Goal: Task Accomplishment & Management: Complete application form

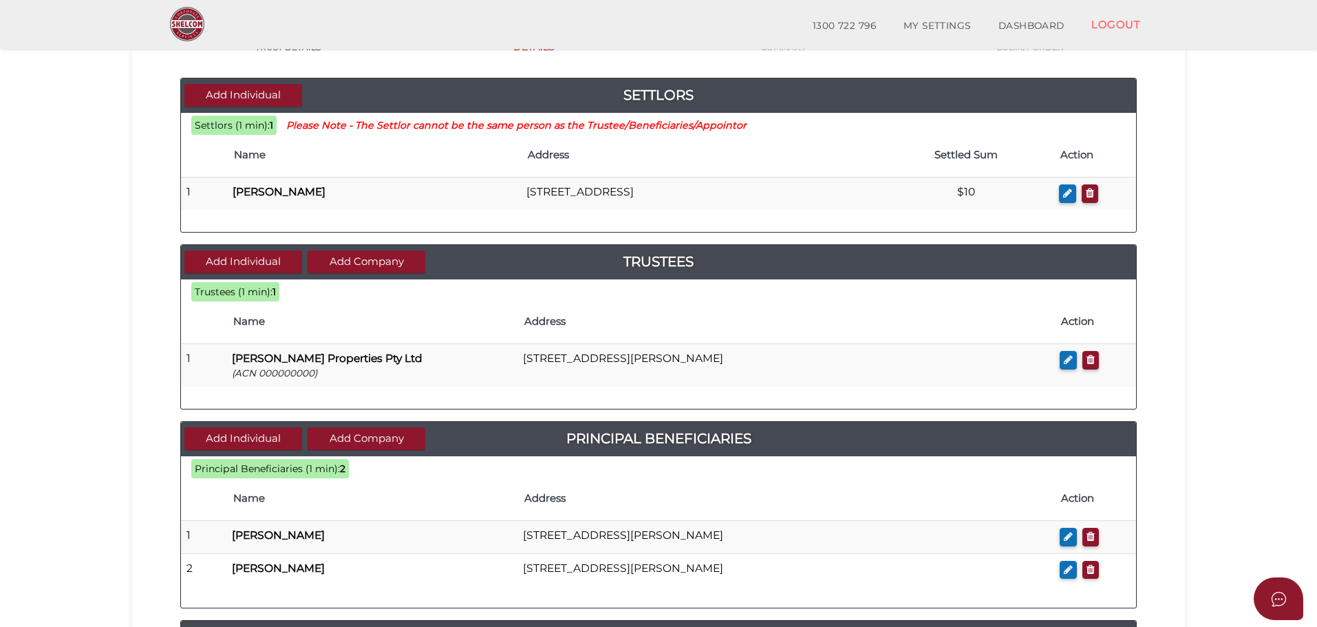
scroll to position [138, 0]
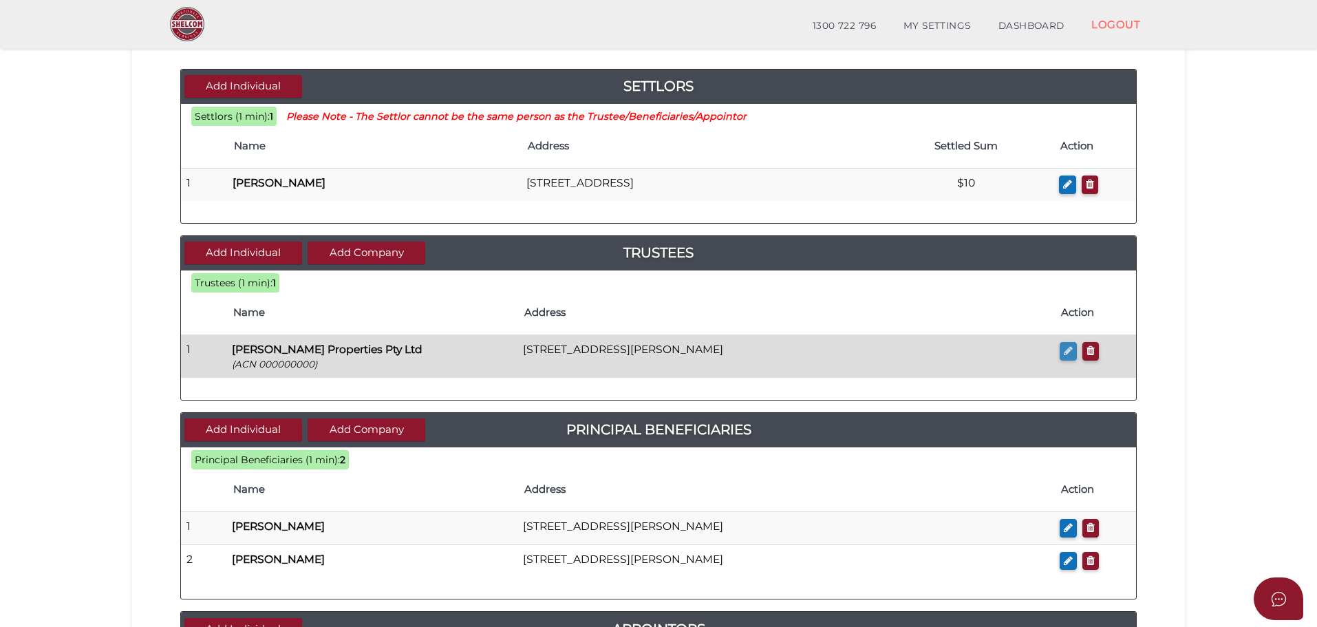
click at [1065, 345] on icon "button" at bounding box center [1068, 350] width 9 height 10
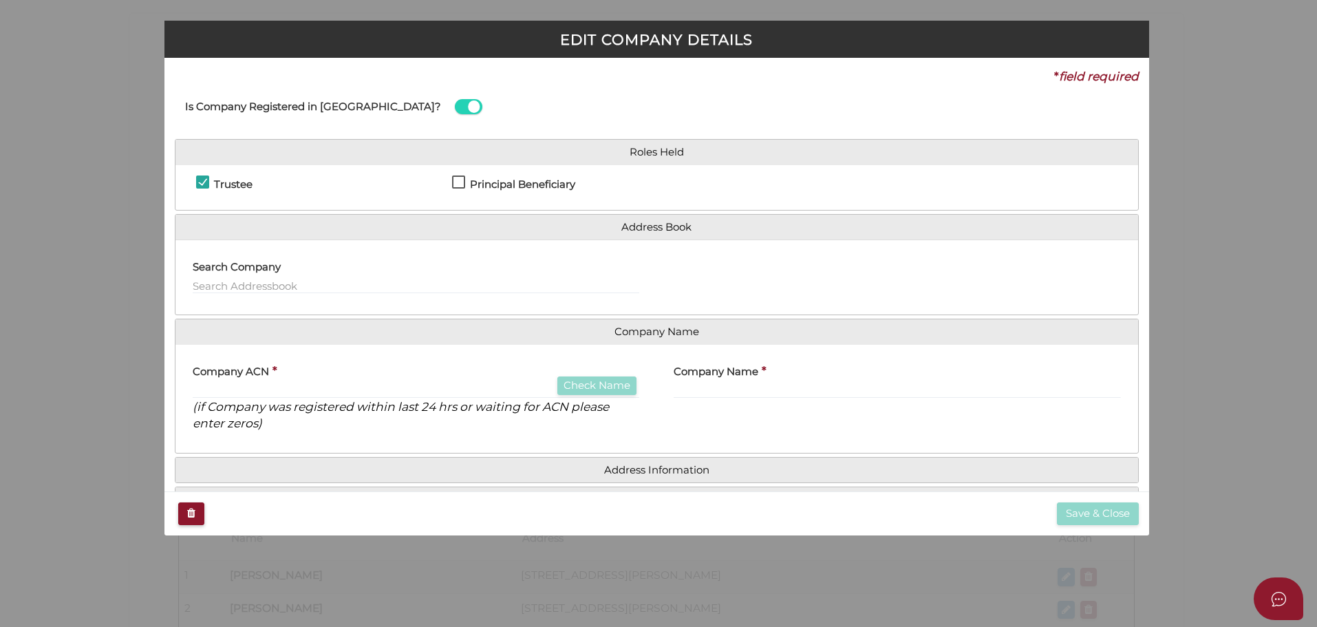
checkbox input "true"
type input "000000000"
type input "[PERSON_NAME] Properties Pty Ltd"
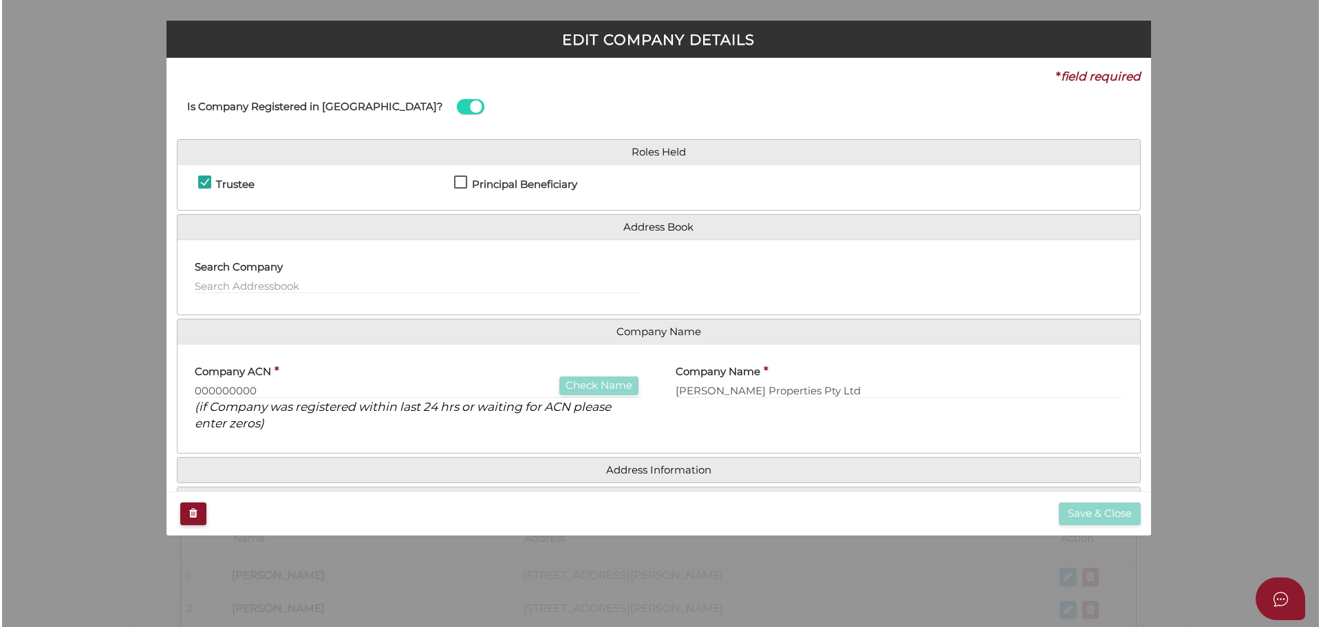
scroll to position [0, 0]
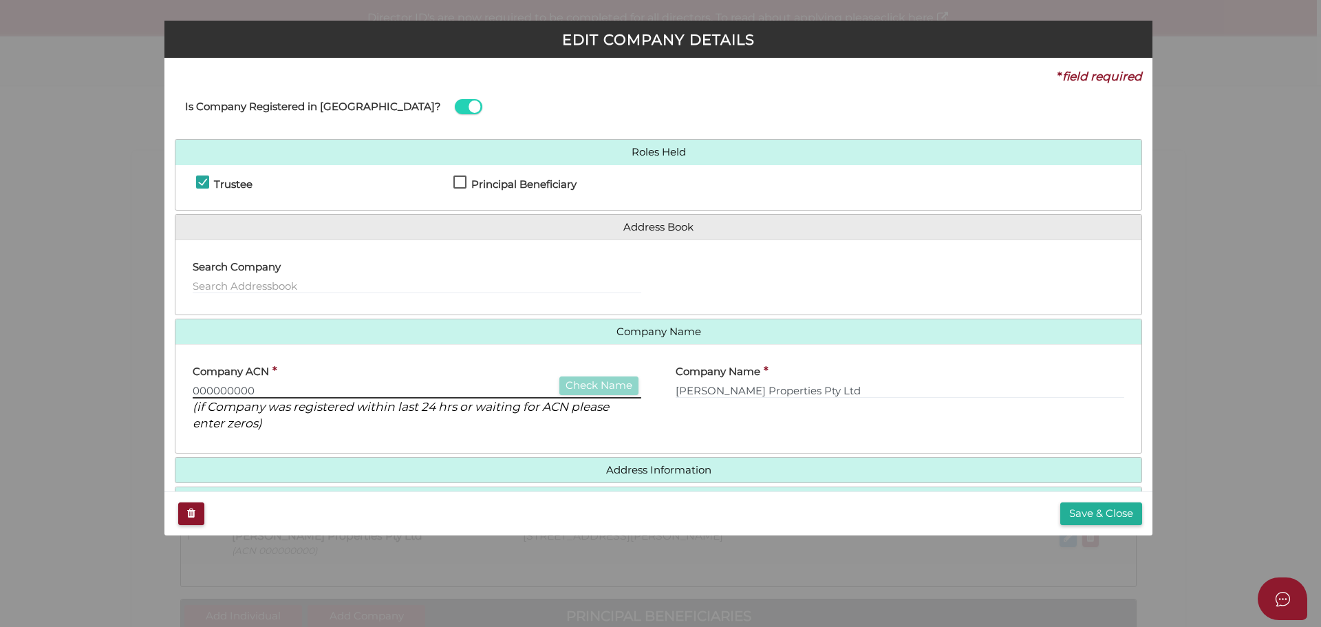
click at [309, 391] on input "000000000" at bounding box center [417, 390] width 449 height 15
type input "00000000"
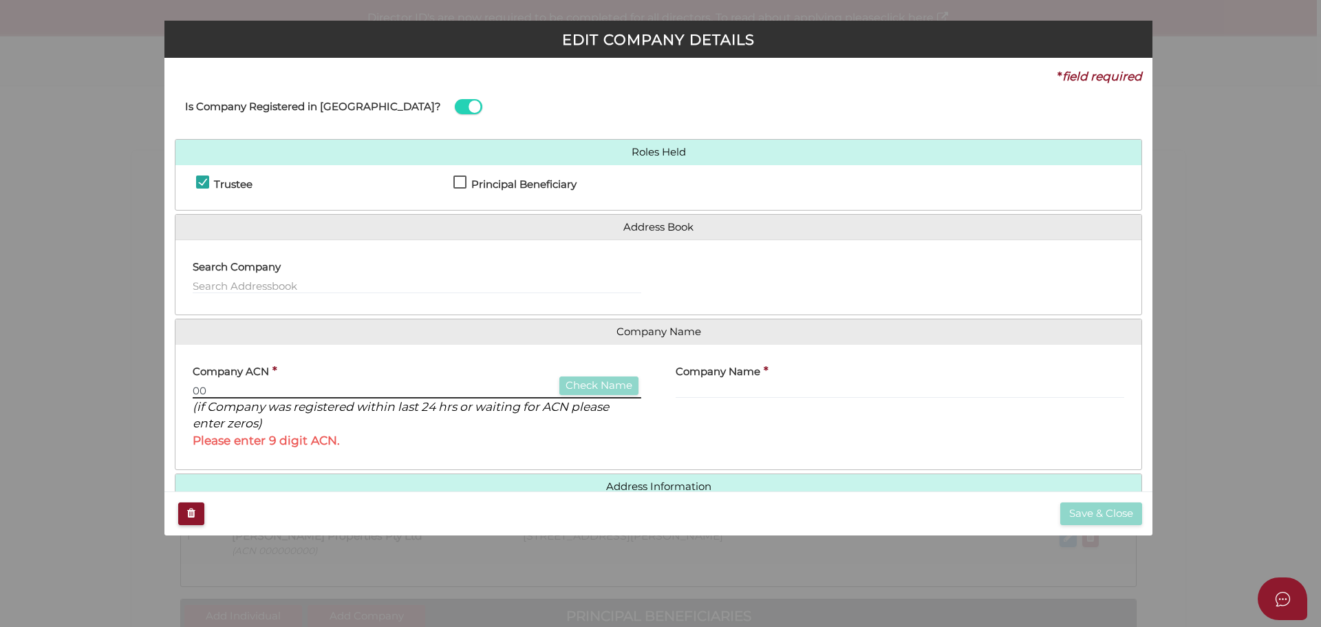
type input "0"
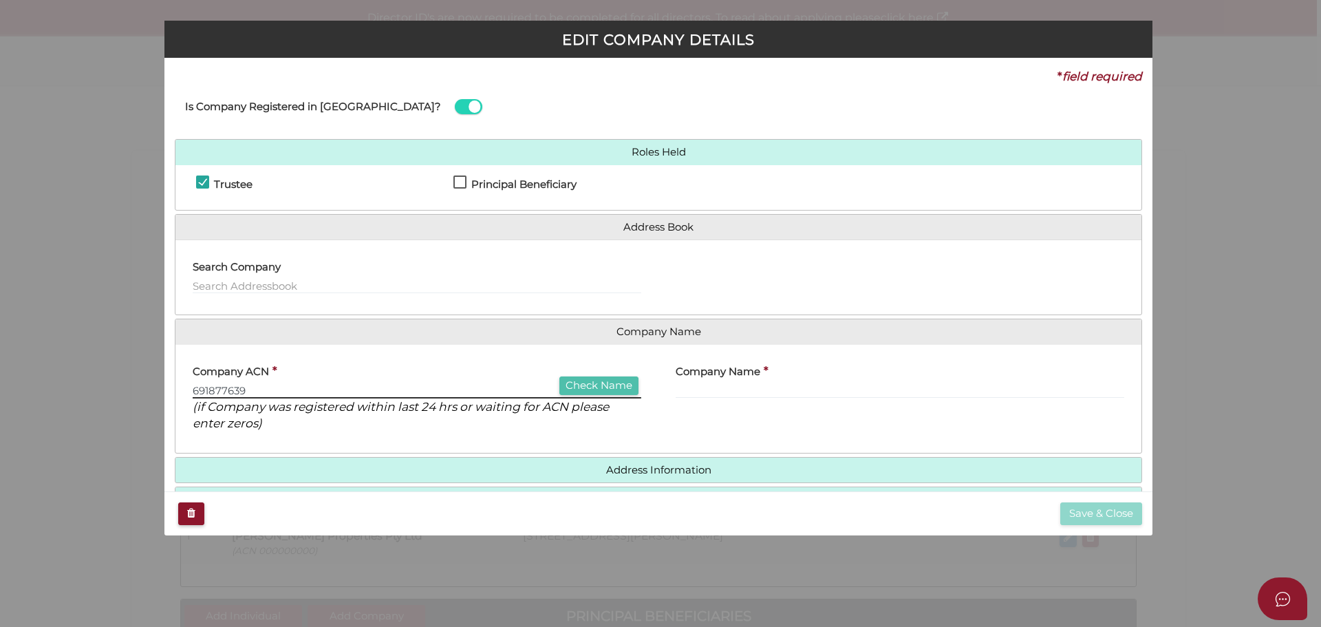
type input "691877639"
click at [595, 388] on button "Check Name" at bounding box center [599, 385] width 79 height 19
type input "[PERSON_NAME] PROPERTIES PTY LTD"
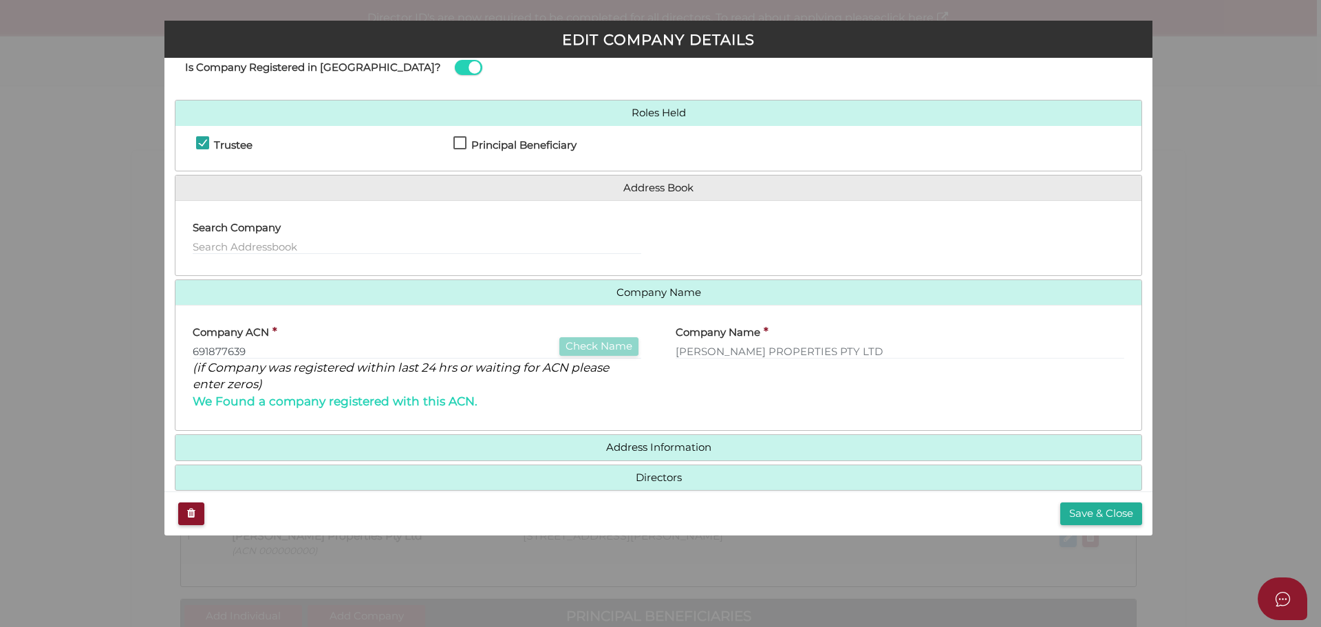
scroll to position [61, 0]
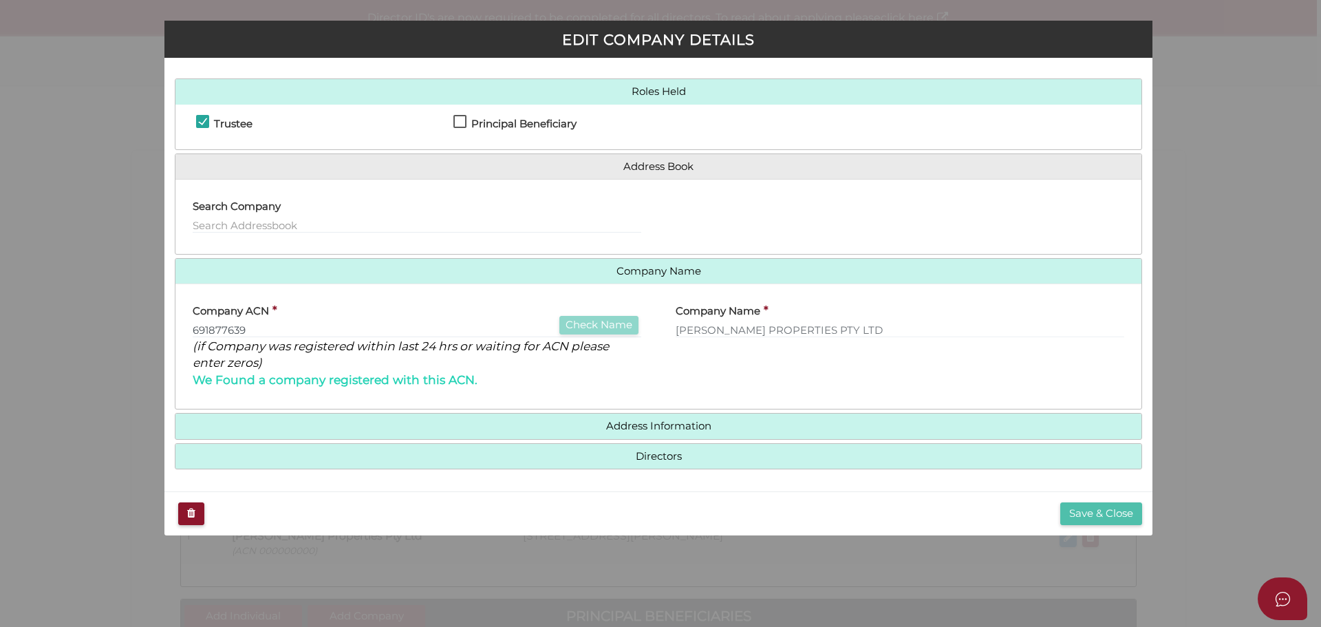
click at [1098, 515] on button "Save & Close" at bounding box center [1102, 513] width 82 height 23
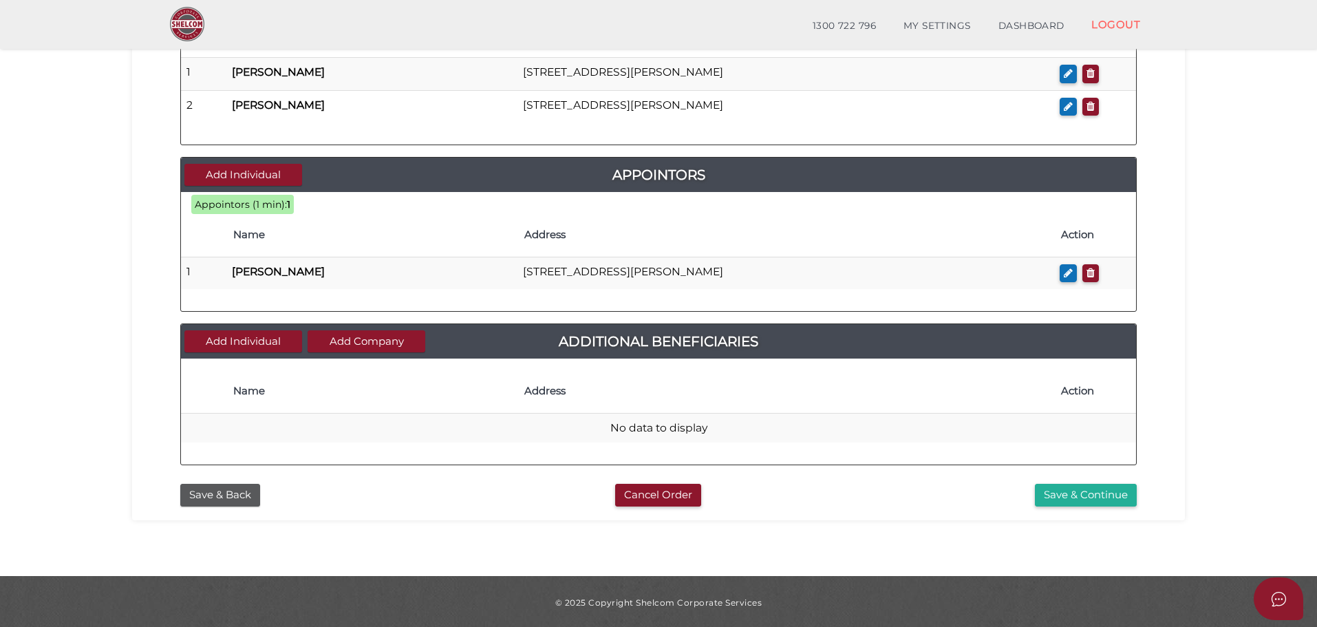
scroll to position [594, 0]
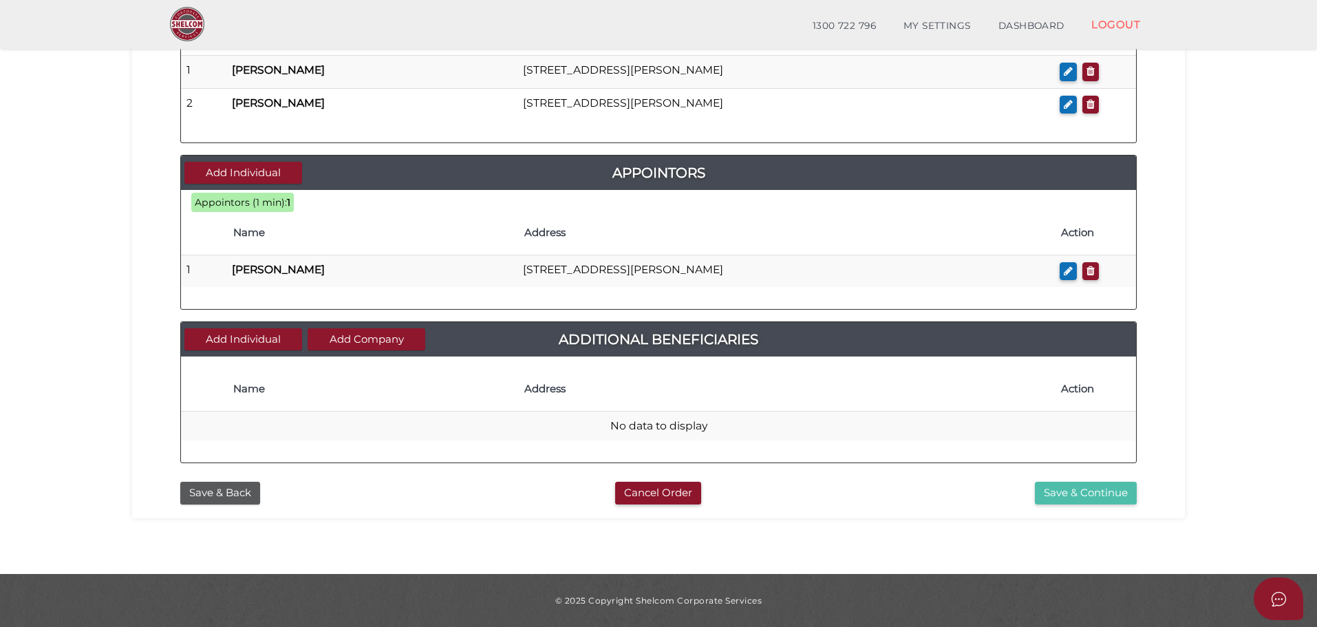
click at [1058, 493] on button "Save & Continue" at bounding box center [1086, 493] width 102 height 23
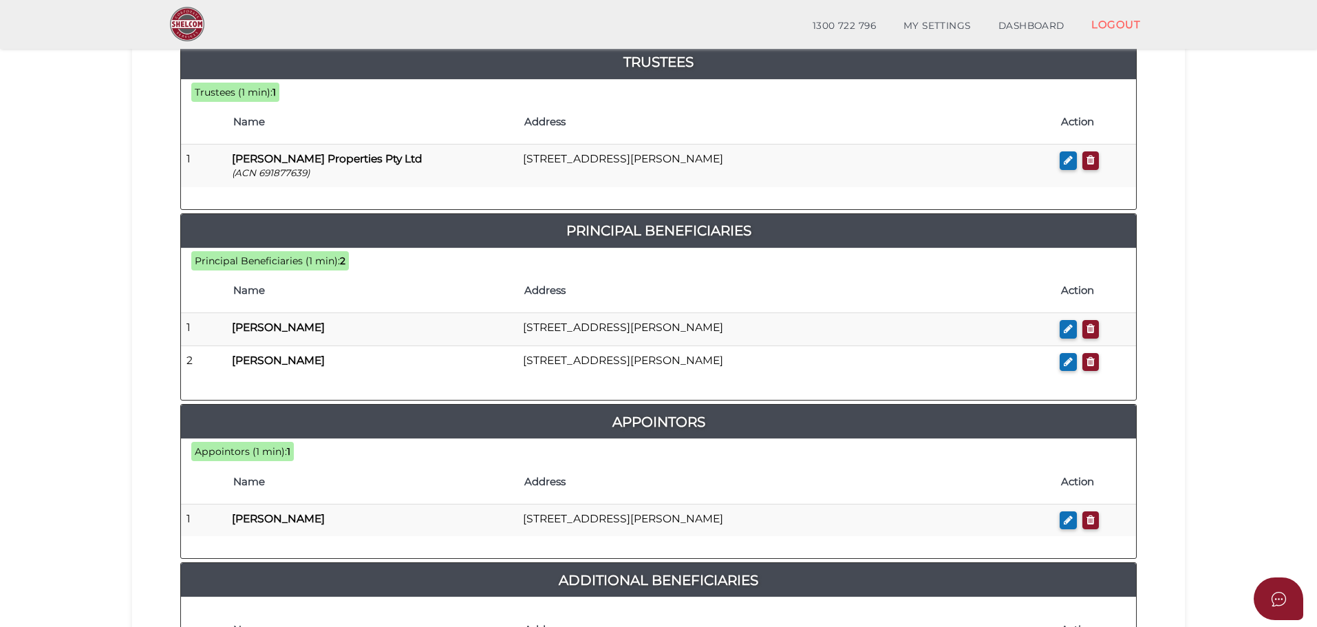
scroll to position [688, 0]
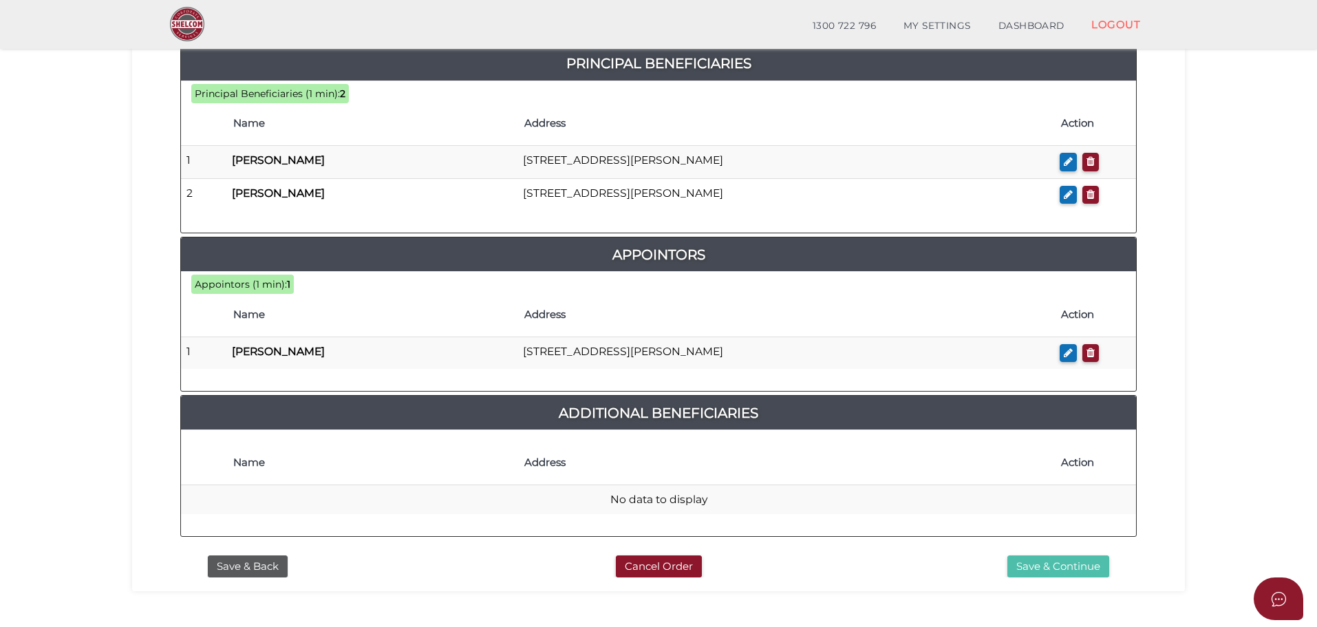
click at [1046, 555] on button "Save & Continue" at bounding box center [1059, 566] width 102 height 23
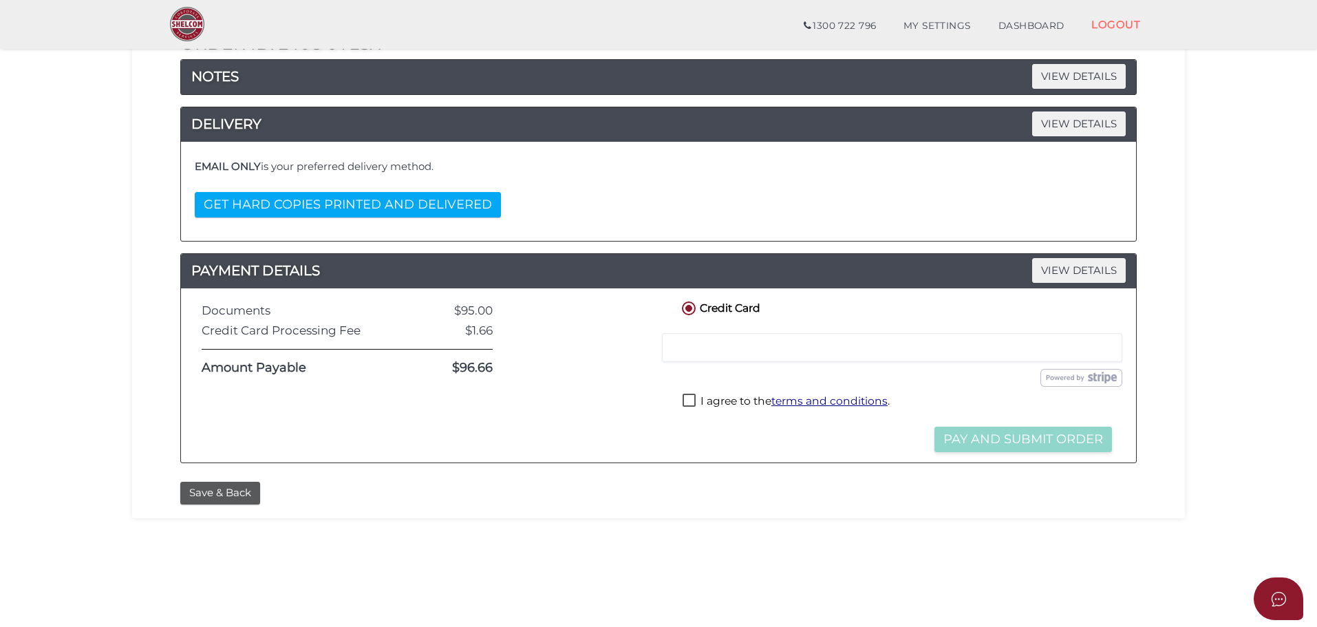
scroll to position [206, 0]
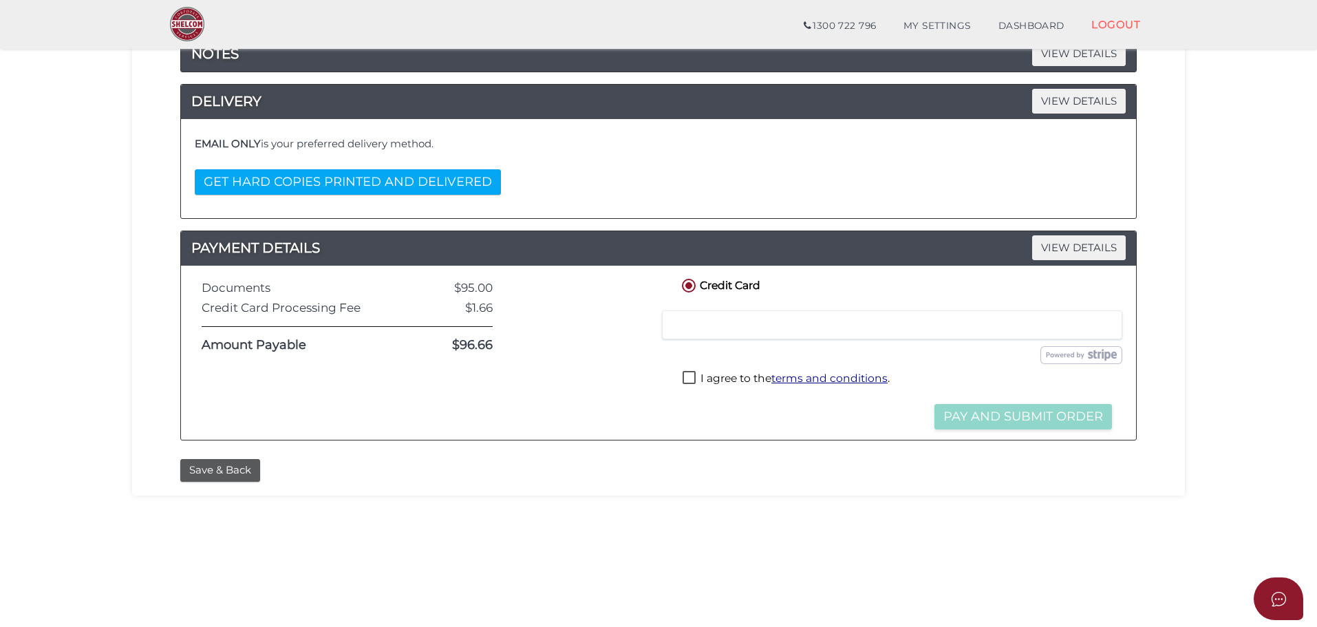
click at [688, 379] on label "I agree to the terms and conditions ." at bounding box center [786, 379] width 207 height 17
checkbox input "true"
click at [1034, 417] on button "Pay and Submit Order" at bounding box center [1024, 416] width 178 height 25
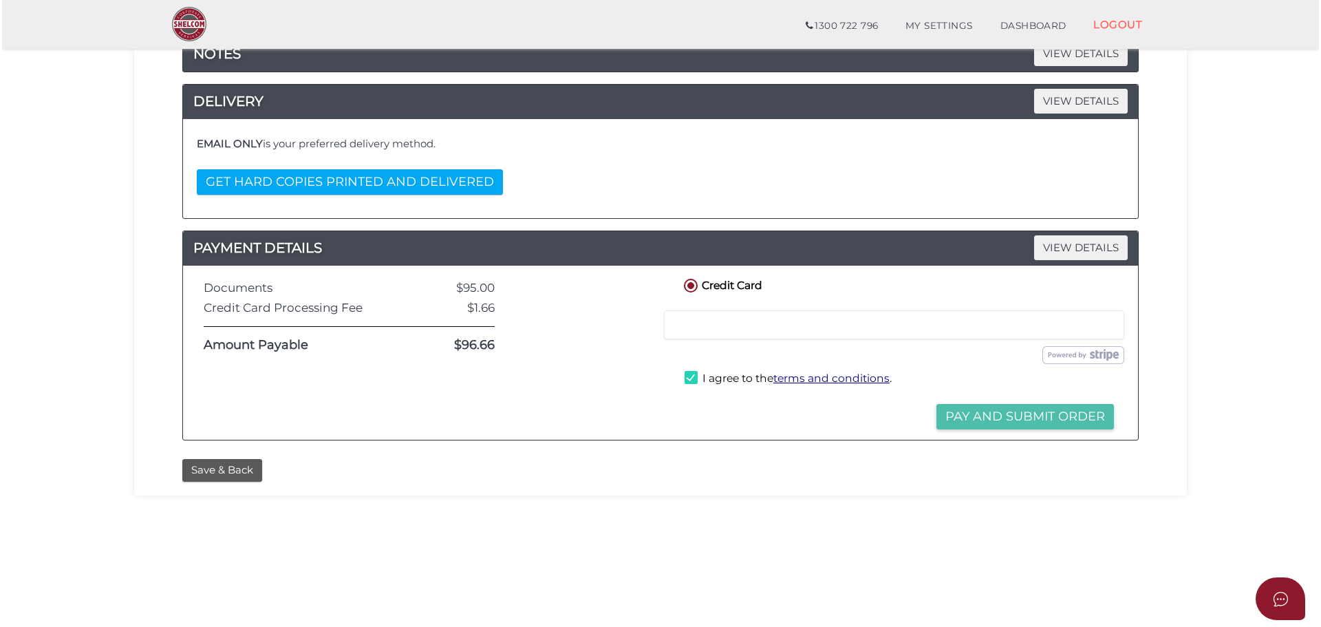
scroll to position [0, 0]
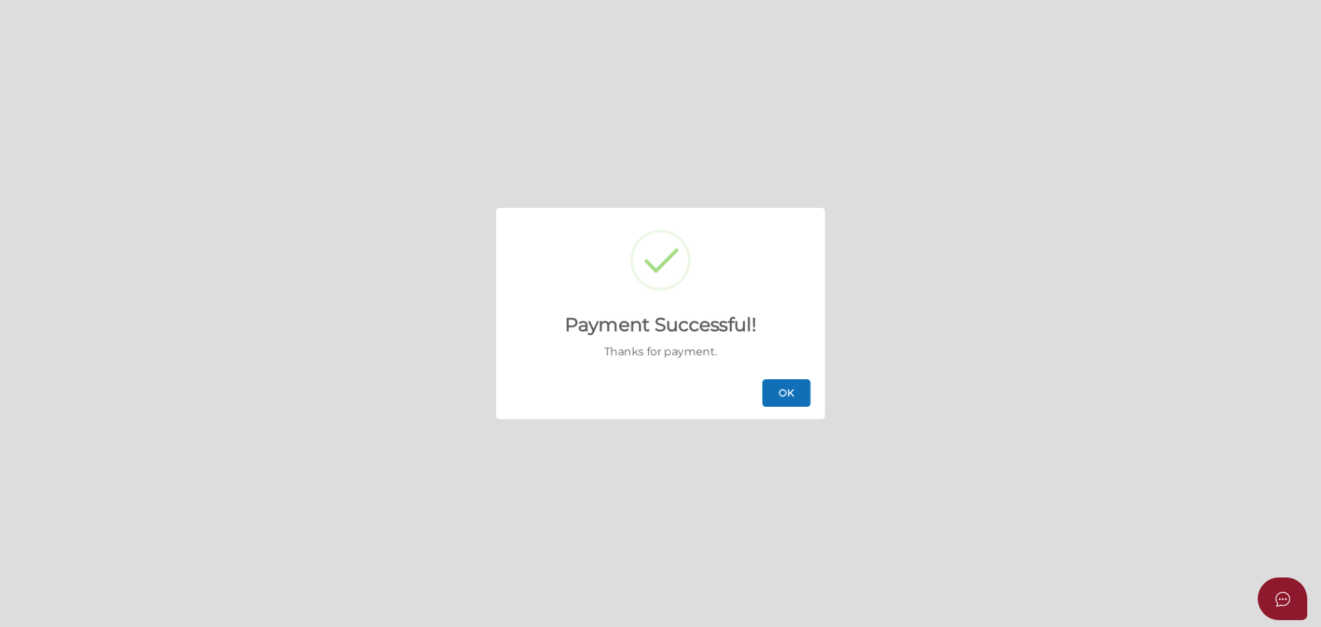
click at [779, 393] on button "OK" at bounding box center [787, 393] width 48 height 28
